Goal: Task Accomplishment & Management: Manage account settings

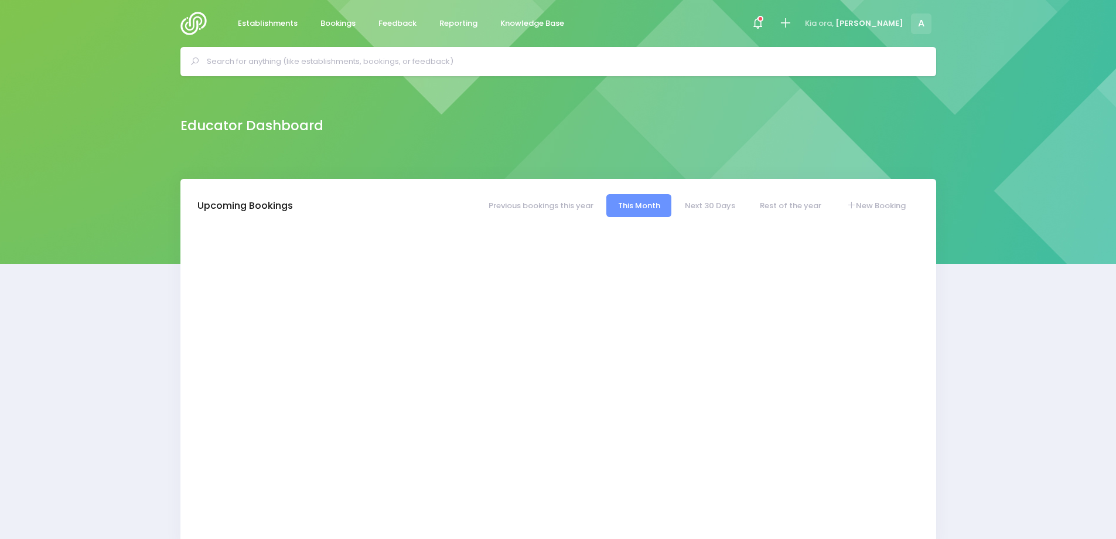
select select "5"
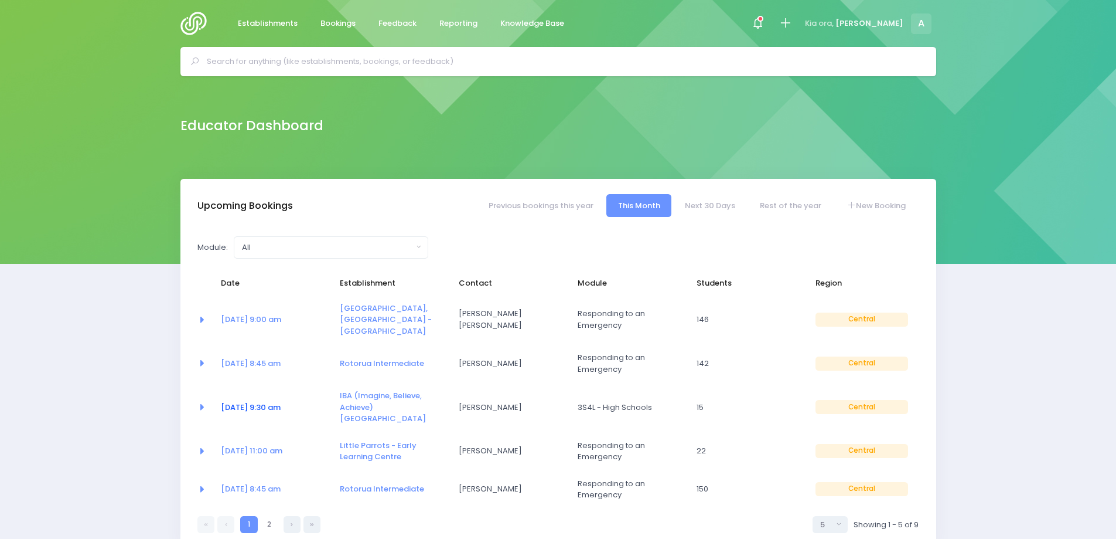
click at [248, 401] on link "11 Aug at 9:30 am" at bounding box center [251, 406] width 60 height 11
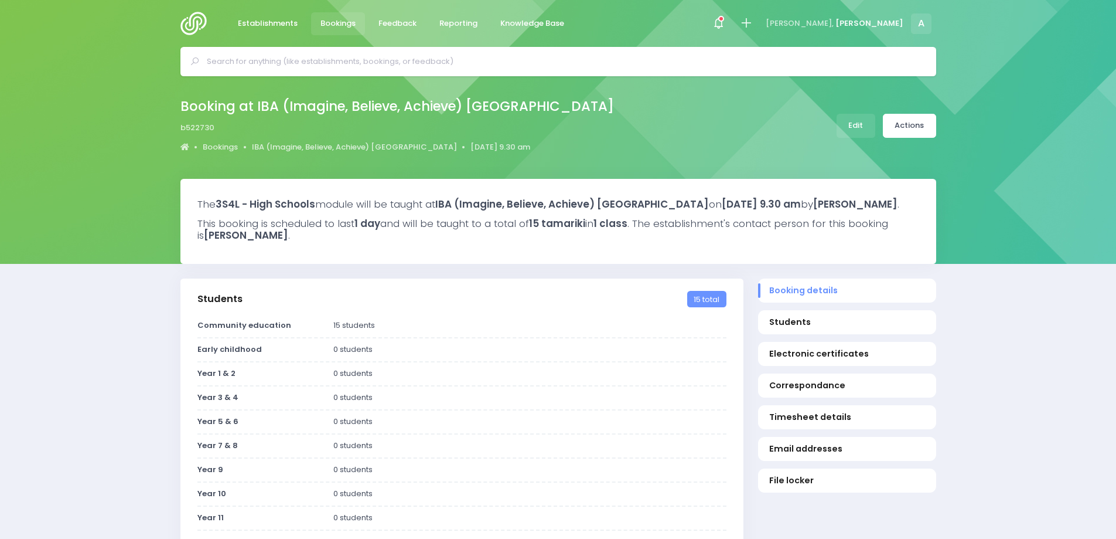
select select "5"
click at [911, 127] on link "Actions" at bounding box center [909, 126] width 53 height 24
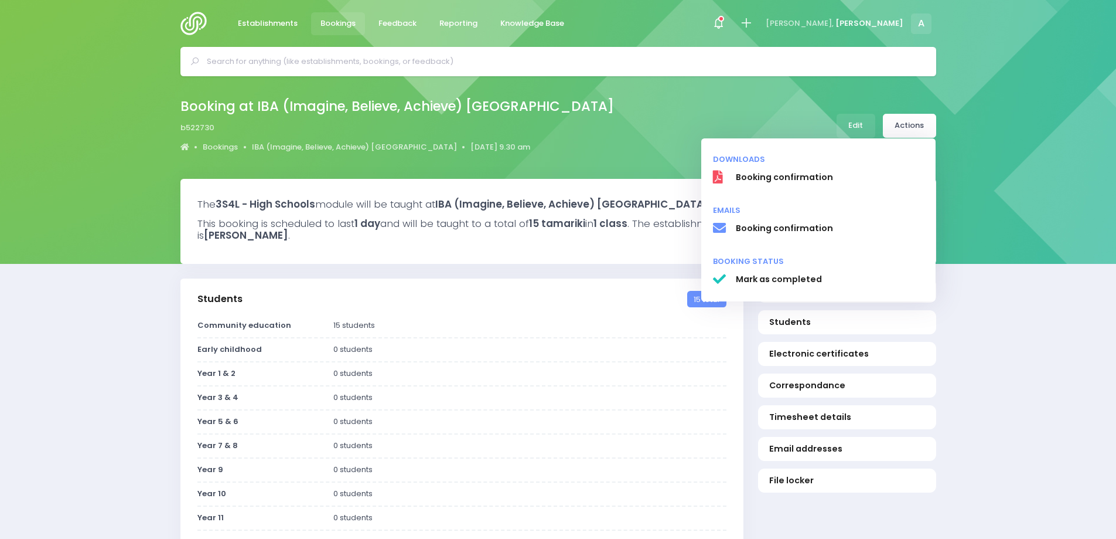
drag, startPoint x: 996, startPoint y: 202, endPoint x: 990, endPoint y: 199, distance: 6.6
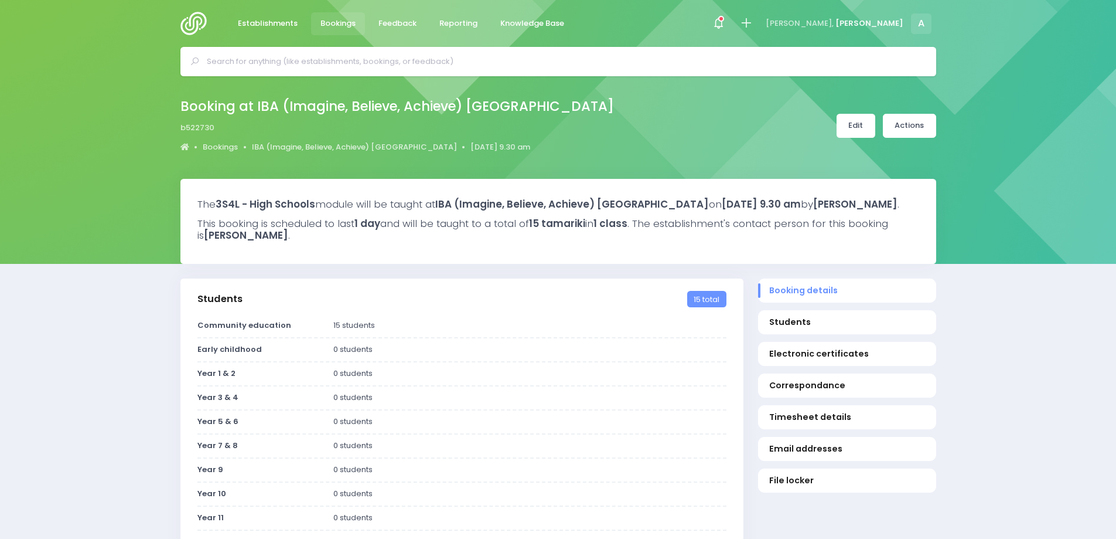
click at [851, 119] on link "Edit" at bounding box center [856, 126] width 39 height 24
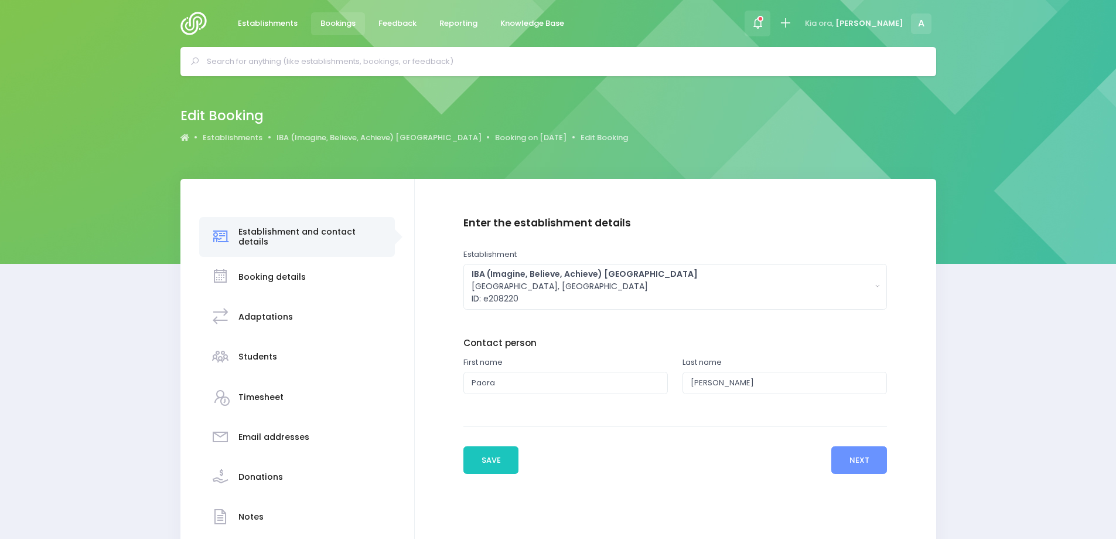
click at [765, 23] on icon at bounding box center [757, 22] width 13 height 13
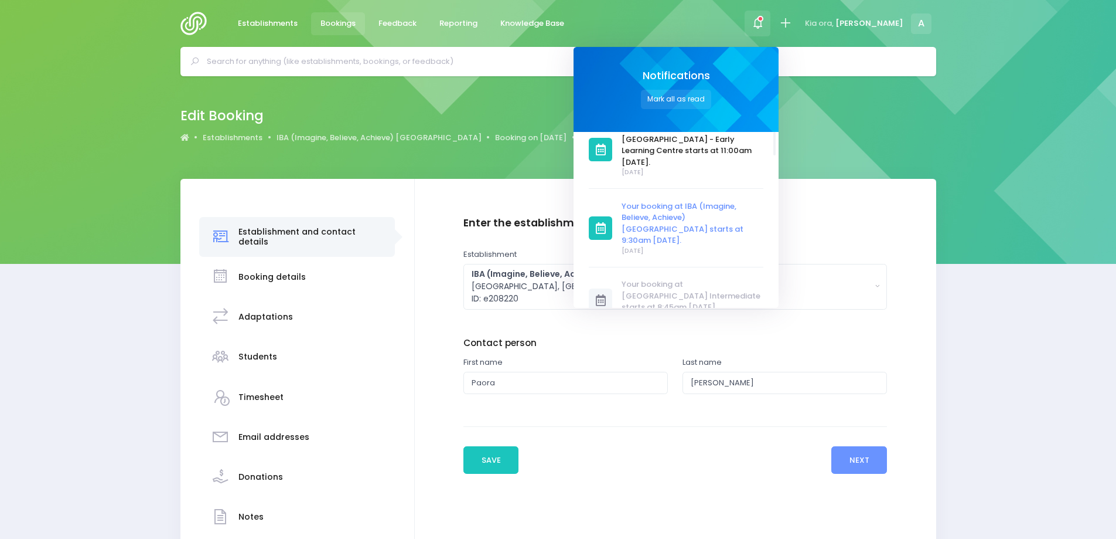
scroll to position [146, 0]
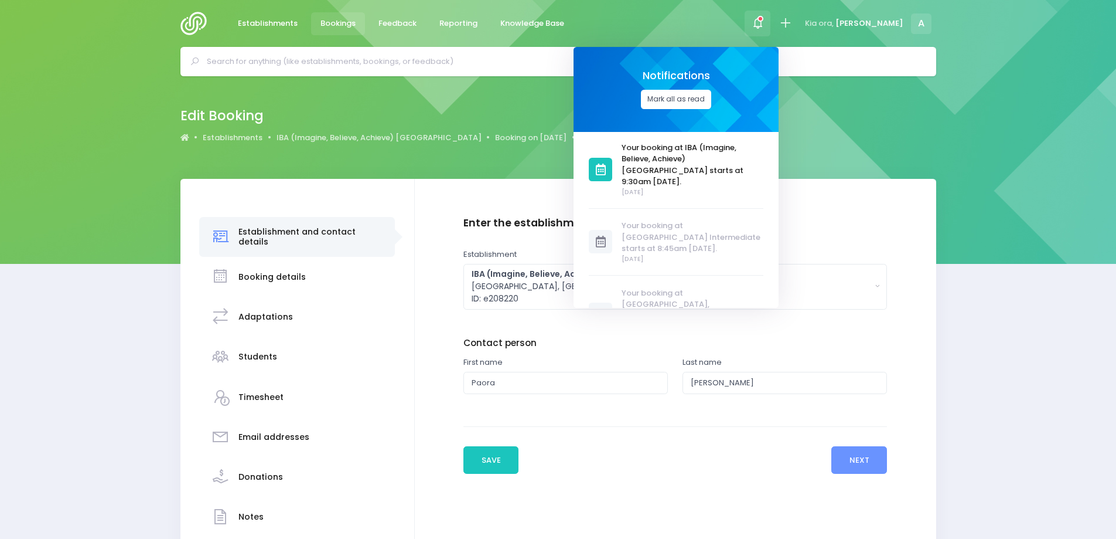
click at [711, 100] on button "Mark all as read" at bounding box center [676, 99] width 70 height 19
click at [193, 26] on img at bounding box center [196, 23] width 33 height 23
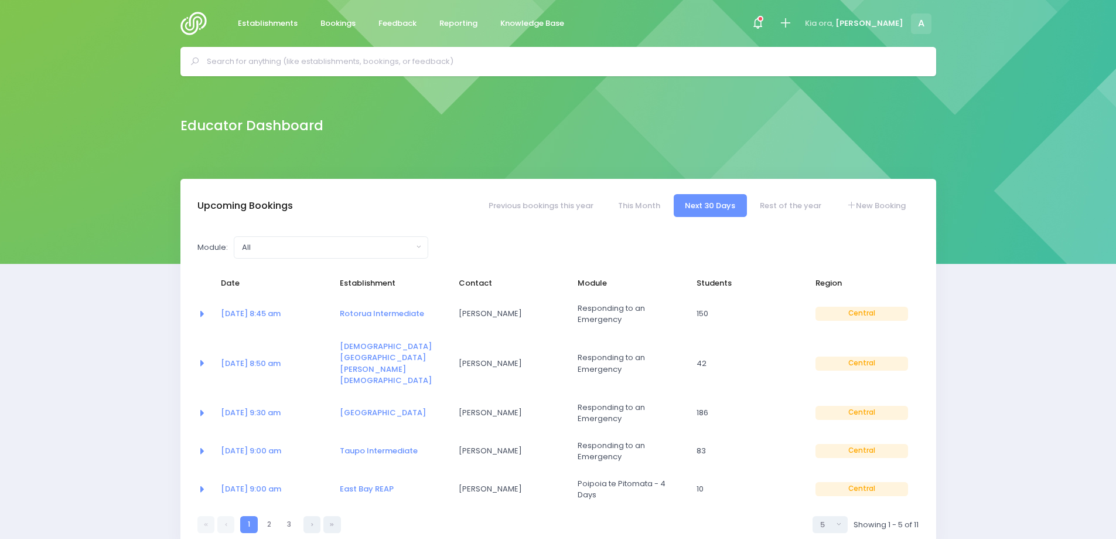
select select "5"
